Goal: Information Seeking & Learning: Learn about a topic

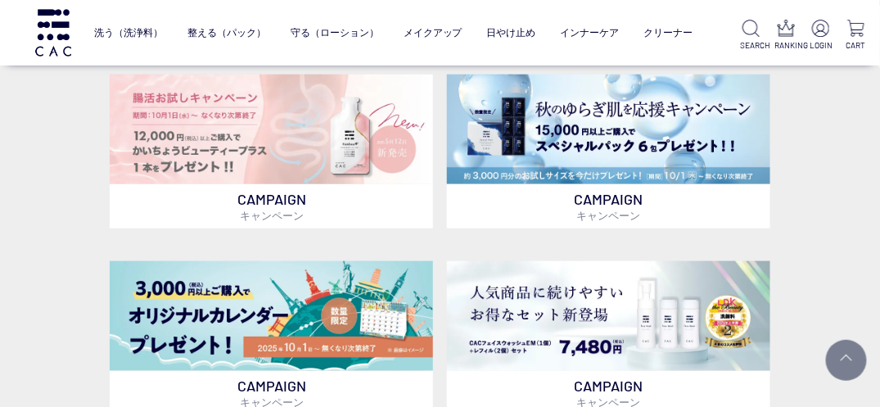
scroll to position [327, 0]
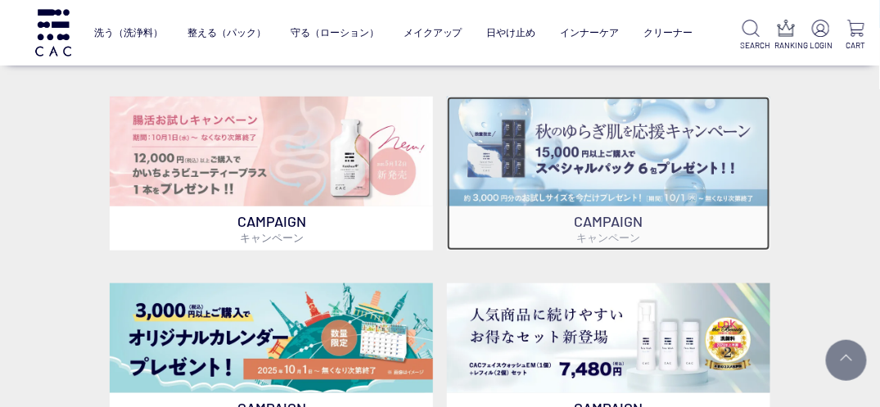
click at [614, 168] on img at bounding box center [608, 152] width 323 height 110
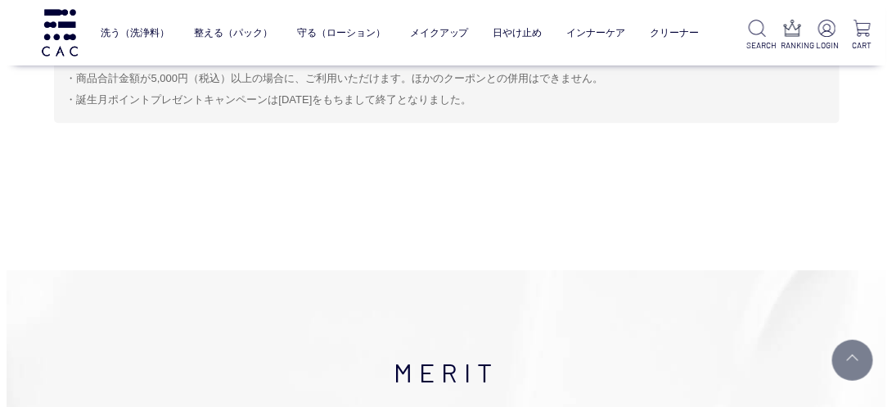
scroll to position [4348, 0]
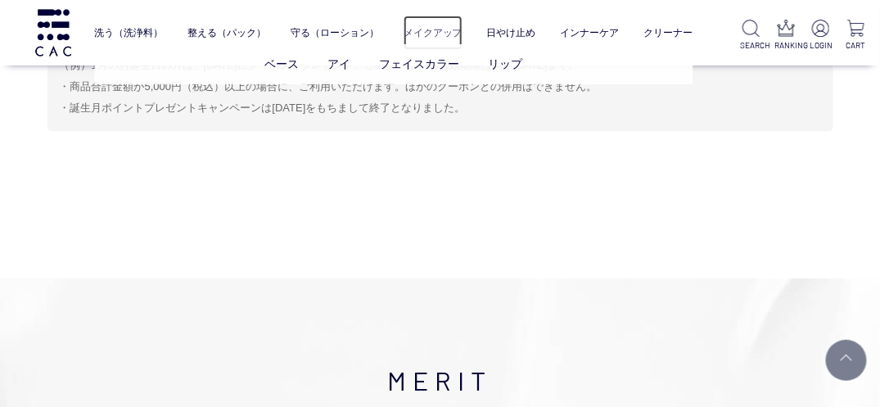
click at [431, 40] on link "メイクアップ" at bounding box center [432, 33] width 59 height 34
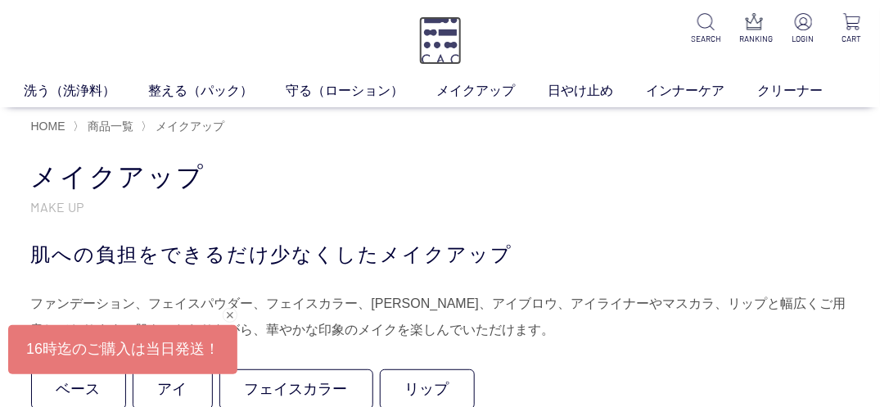
click at [435, 29] on img at bounding box center [440, 40] width 43 height 48
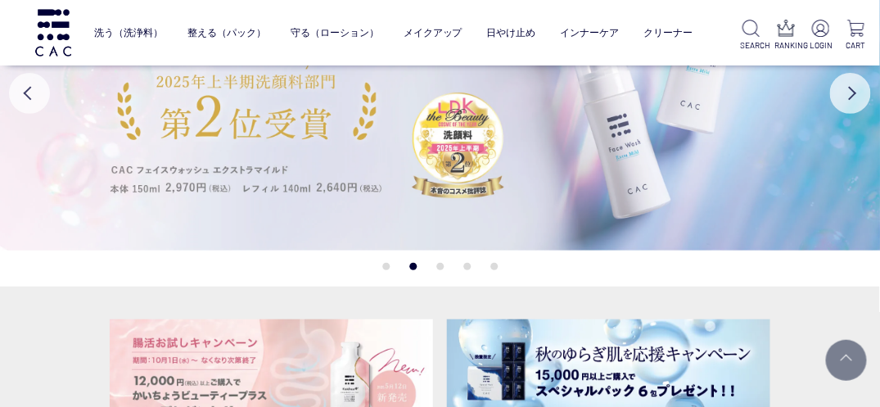
scroll to position [82, 0]
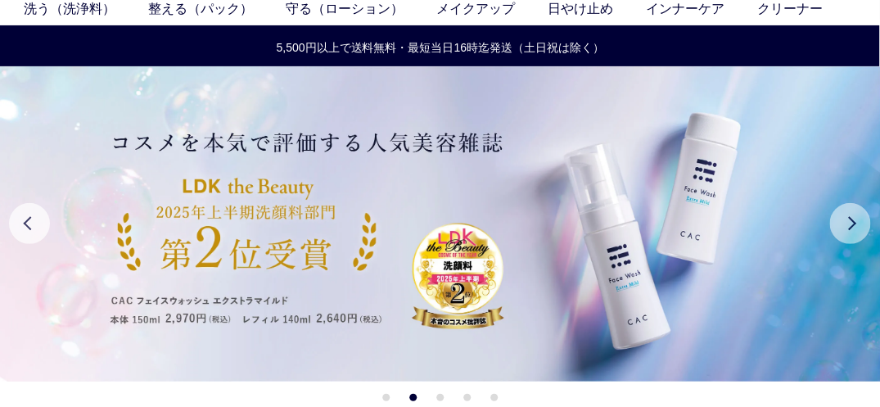
click at [851, 222] on button "Next" at bounding box center [850, 223] width 41 height 41
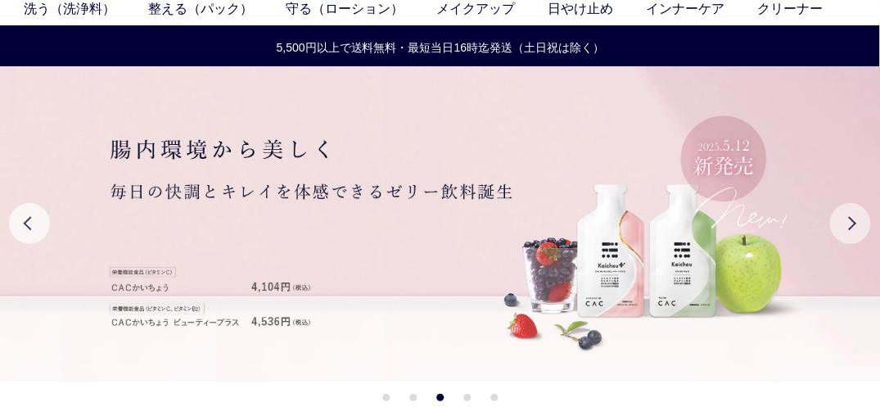
click at [851, 222] on button "Next" at bounding box center [850, 223] width 41 height 41
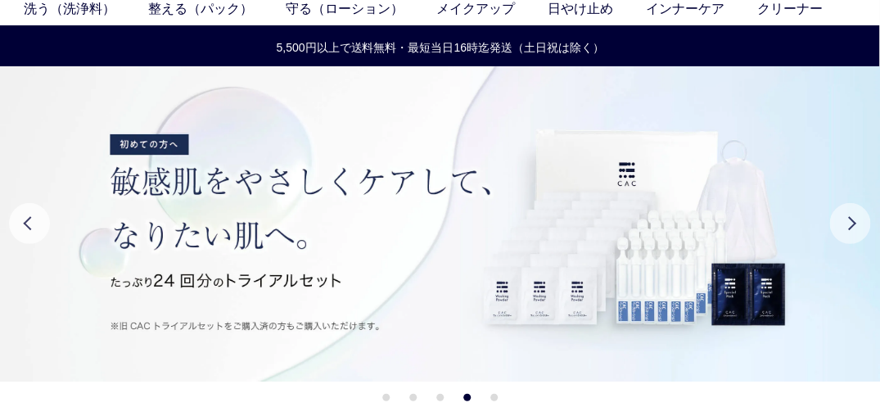
click at [851, 222] on button "Next" at bounding box center [850, 223] width 41 height 41
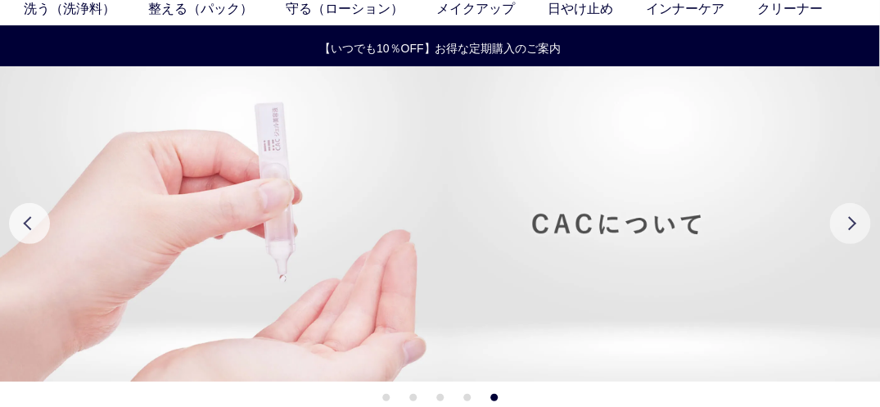
click at [839, 237] on button "Next" at bounding box center [850, 223] width 41 height 41
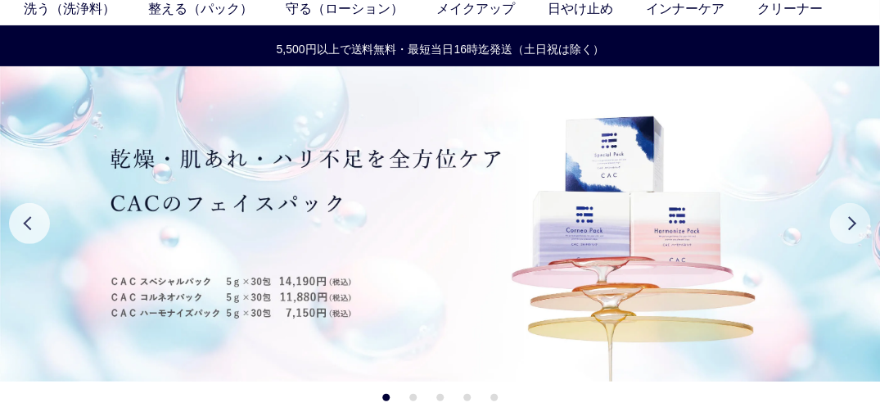
click at [839, 237] on button "Next" at bounding box center [850, 223] width 41 height 41
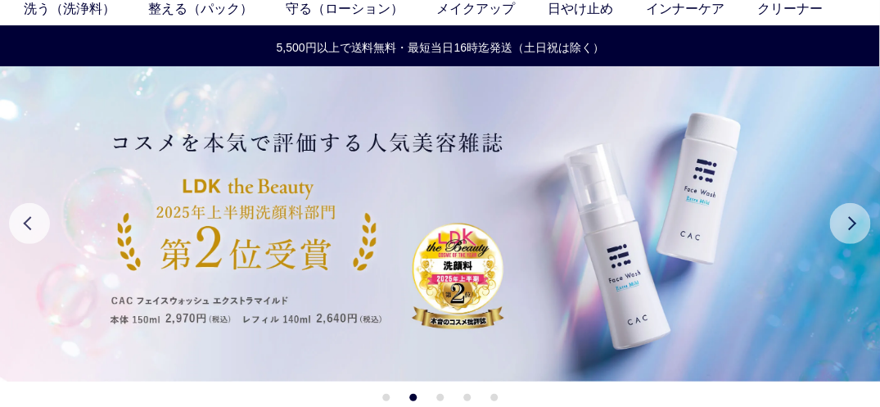
click at [839, 237] on button "Next" at bounding box center [850, 223] width 41 height 41
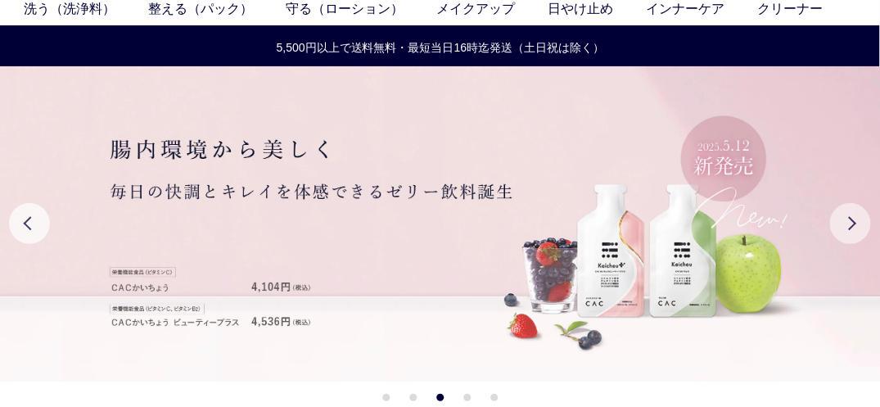
click at [839, 237] on button "Next" at bounding box center [850, 223] width 41 height 41
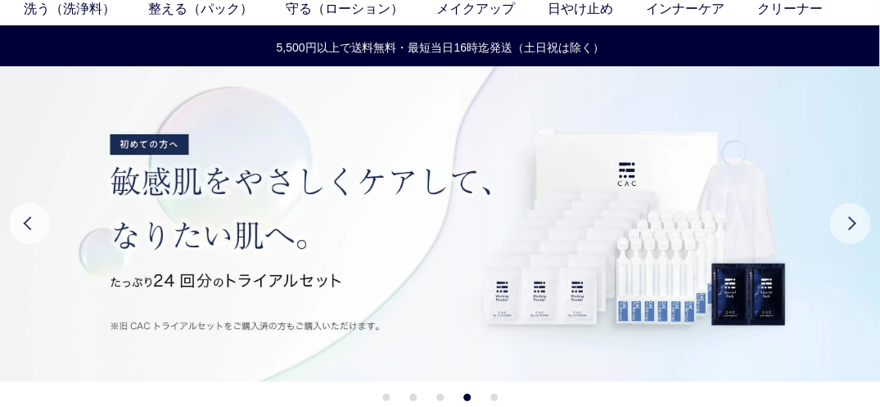
click at [839, 237] on button "Next" at bounding box center [850, 223] width 41 height 41
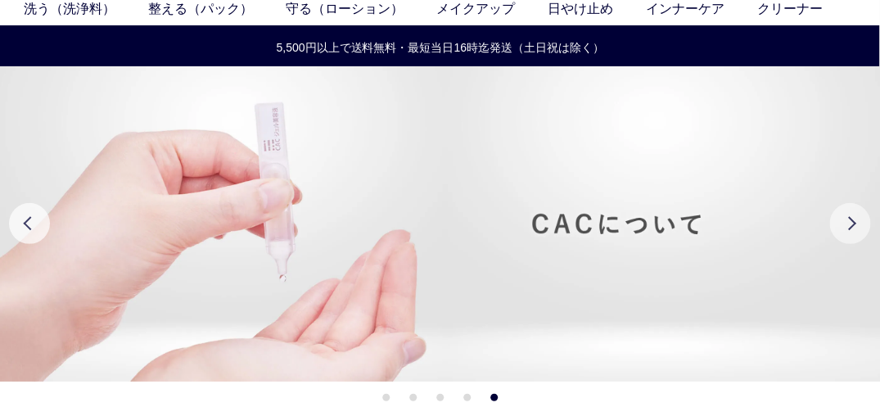
click at [839, 237] on button "Next" at bounding box center [850, 223] width 41 height 41
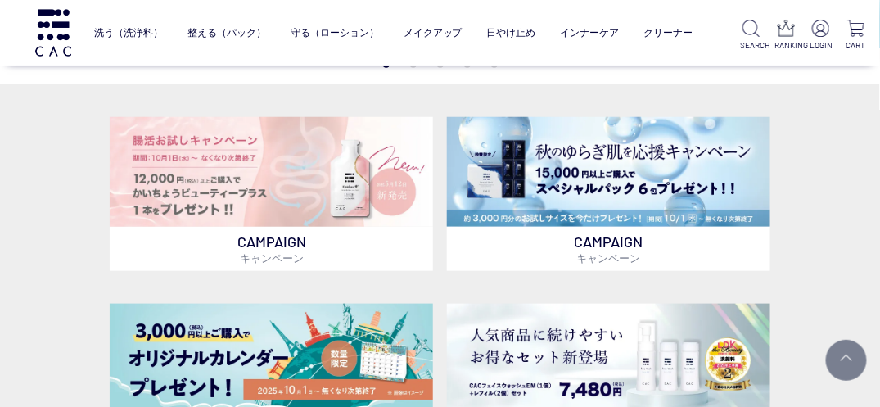
scroll to position [327, 0]
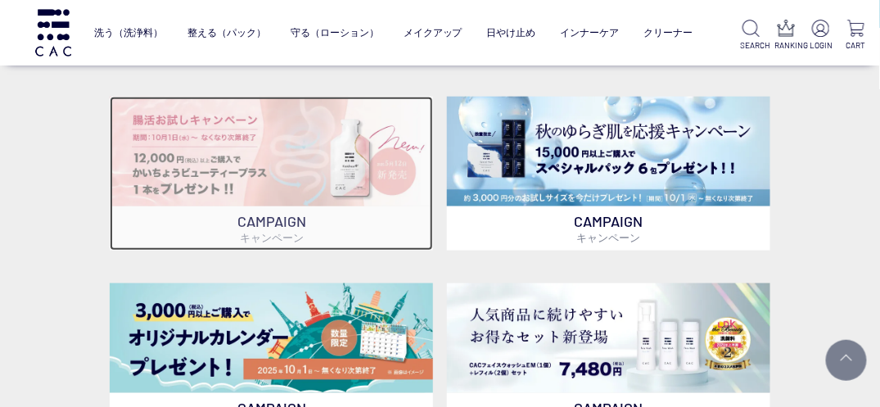
click at [286, 187] on img at bounding box center [271, 152] width 323 height 110
